Goal: Navigation & Orientation: Understand site structure

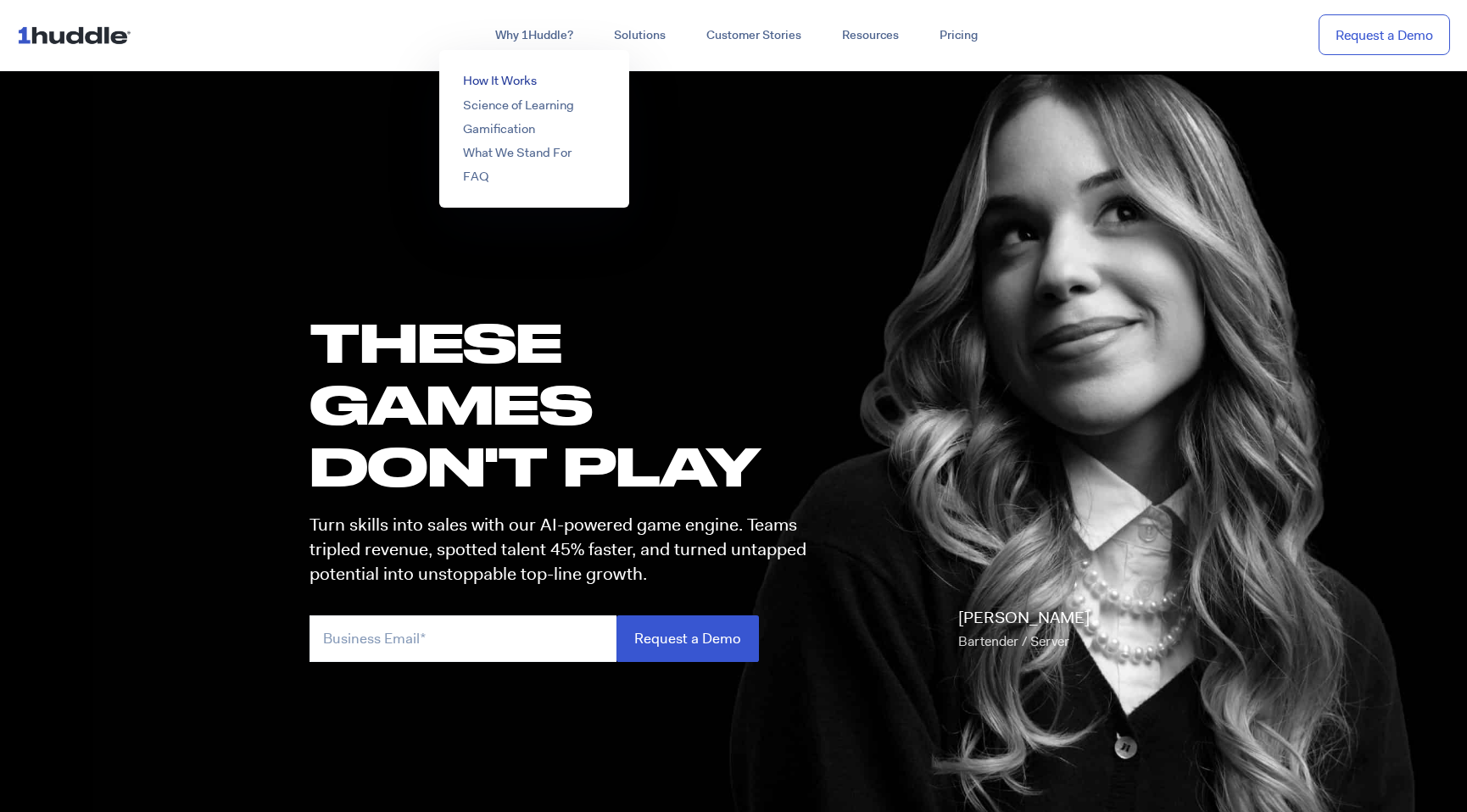
click at [499, 86] on link "How It Works" at bounding box center [500, 81] width 73 height 17
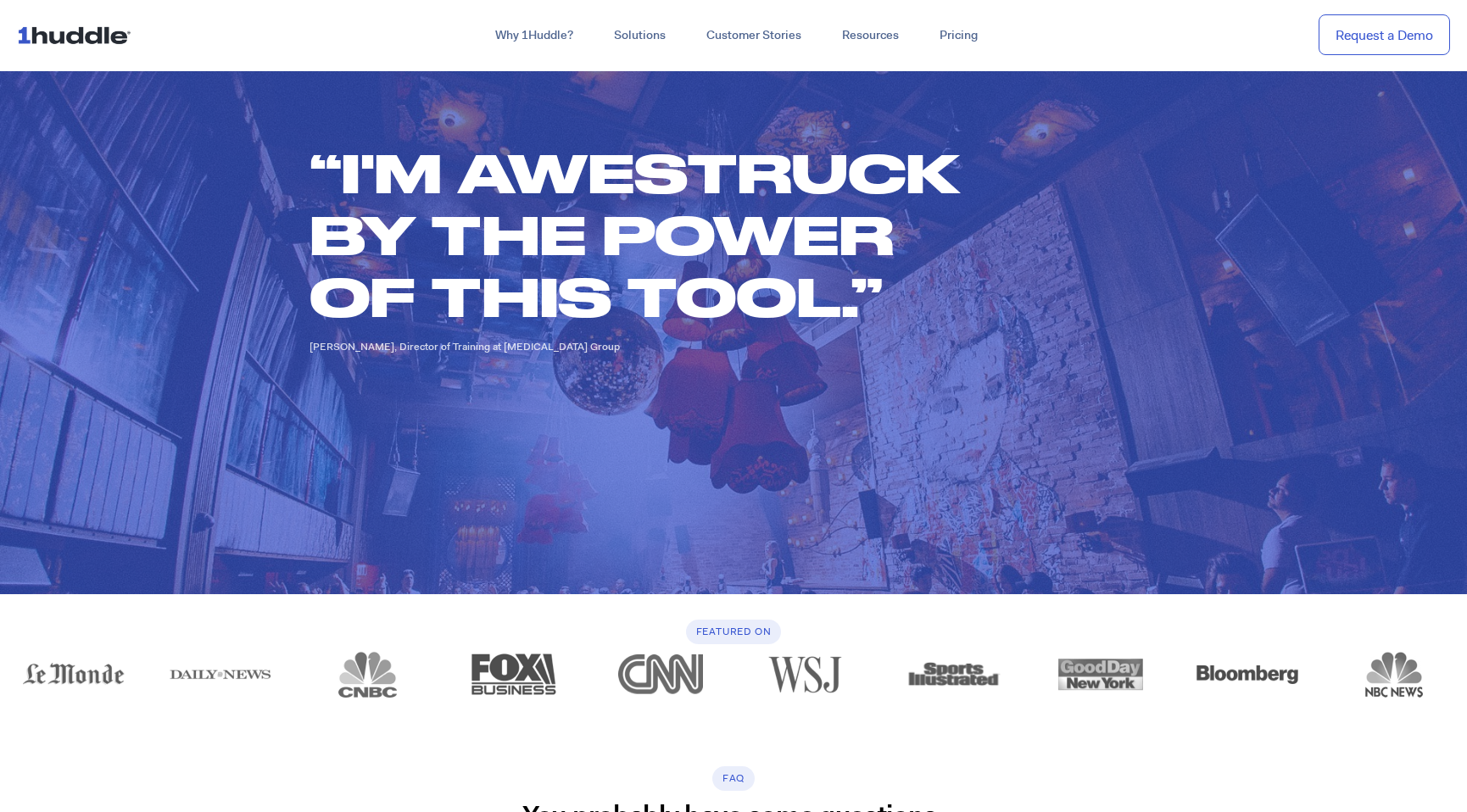
scroll to position [5128, 0]
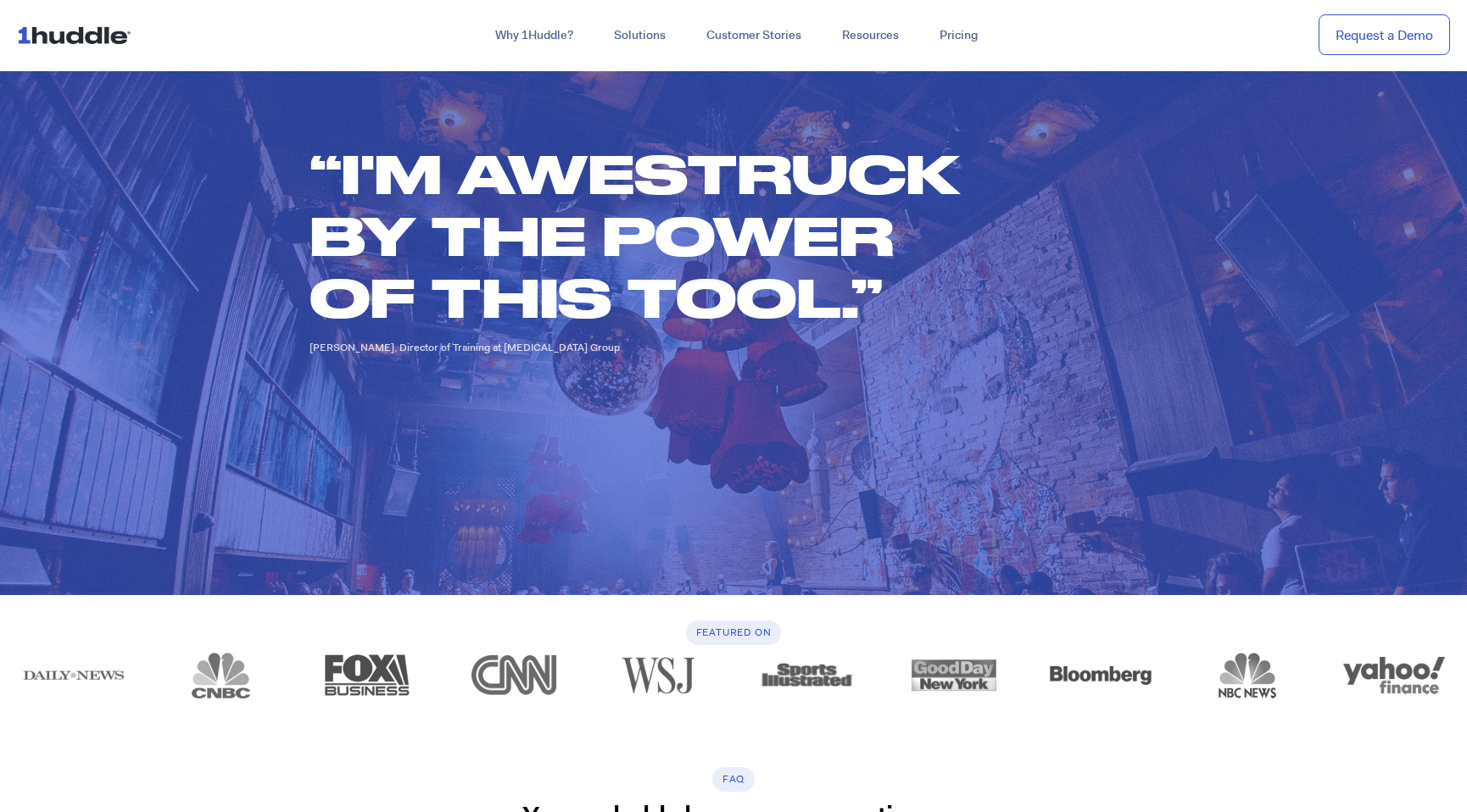
click at [648, 51] on nav "Why 1Huddle? How It Works Science of Learning Gamification What We Stand For FA…" at bounding box center [734, 35] width 1467 height 71
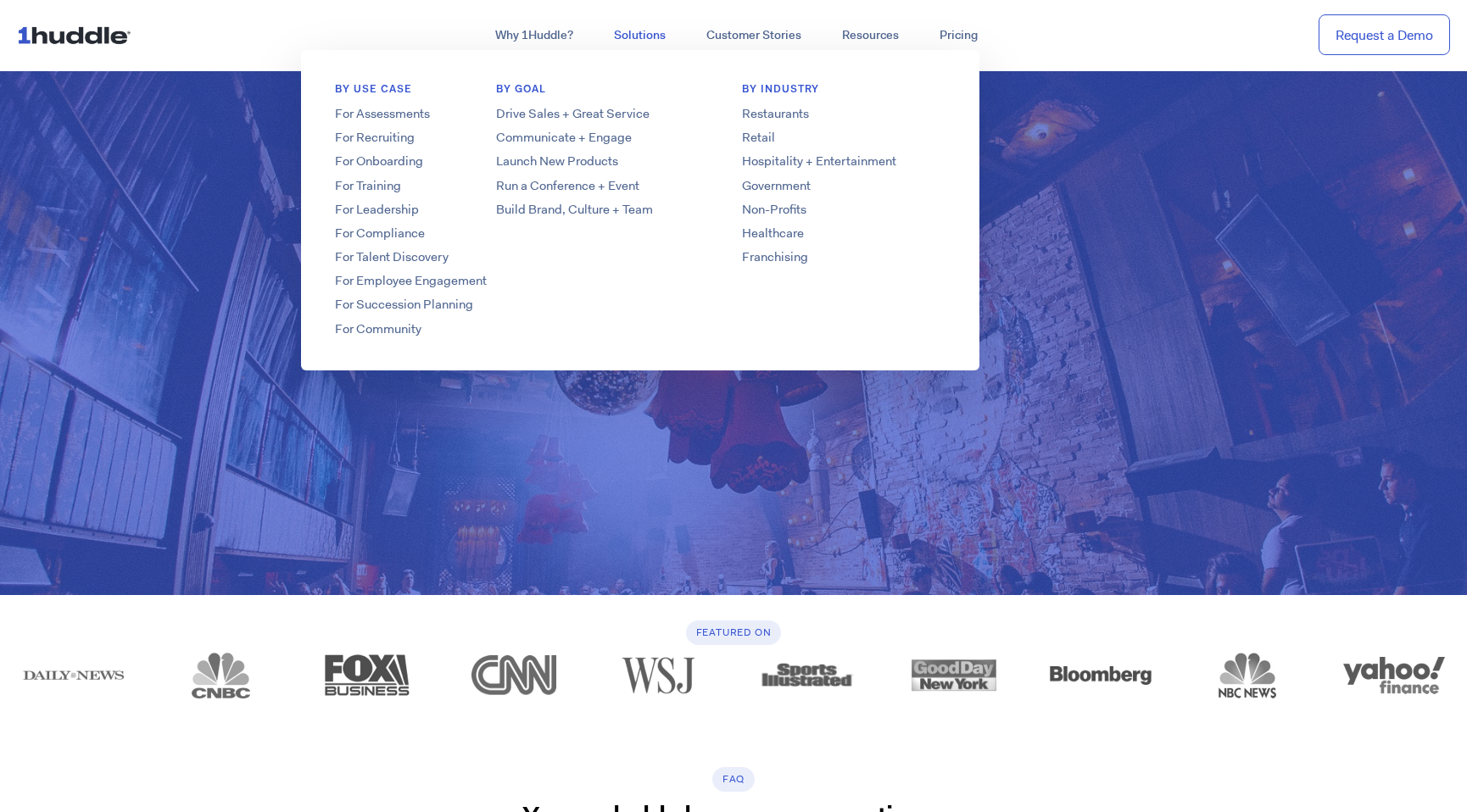
click at [647, 35] on link "Solutions" at bounding box center [640, 35] width 93 height 31
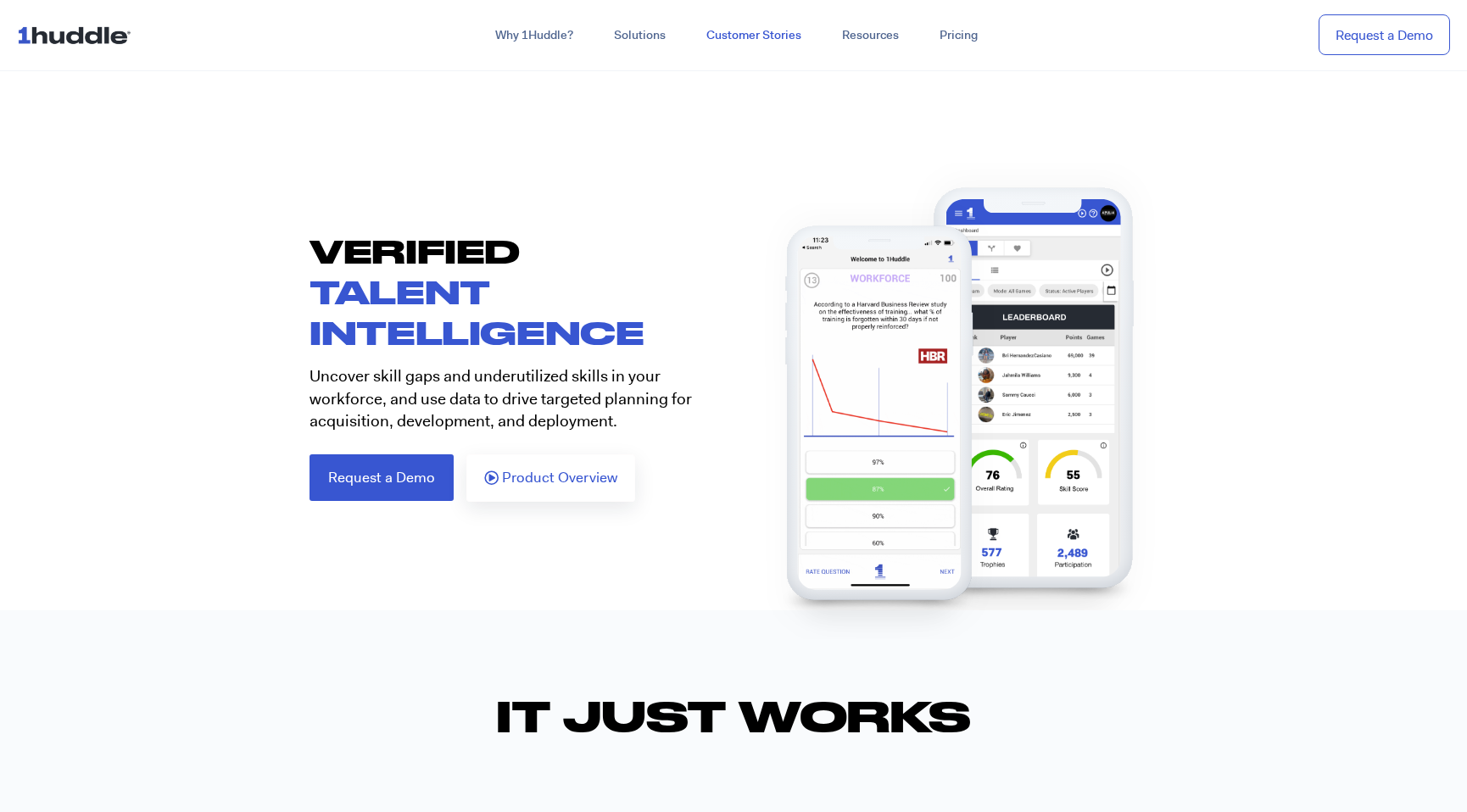
click at [758, 44] on link "Customer Stories" at bounding box center [754, 35] width 136 height 31
